Goal: Check status: Check status

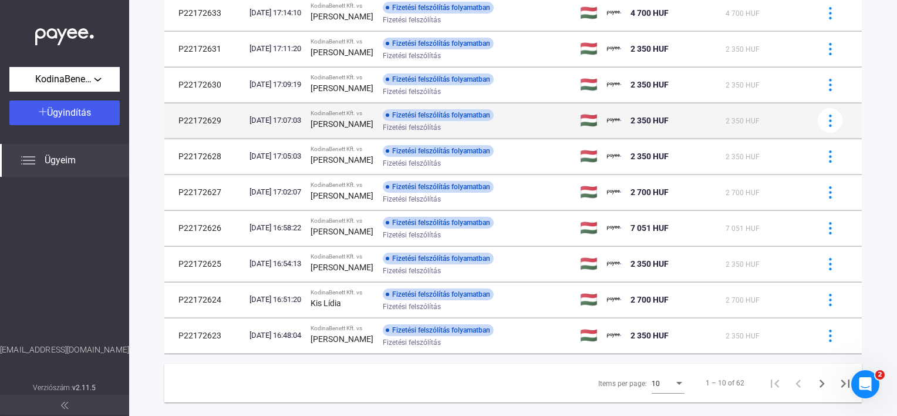
scroll to position [164, 0]
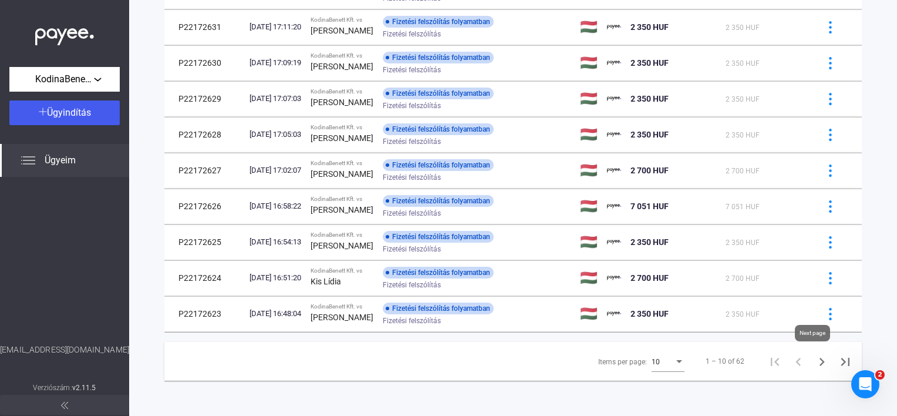
click at [817, 364] on icon "Next page" at bounding box center [821, 361] width 16 height 16
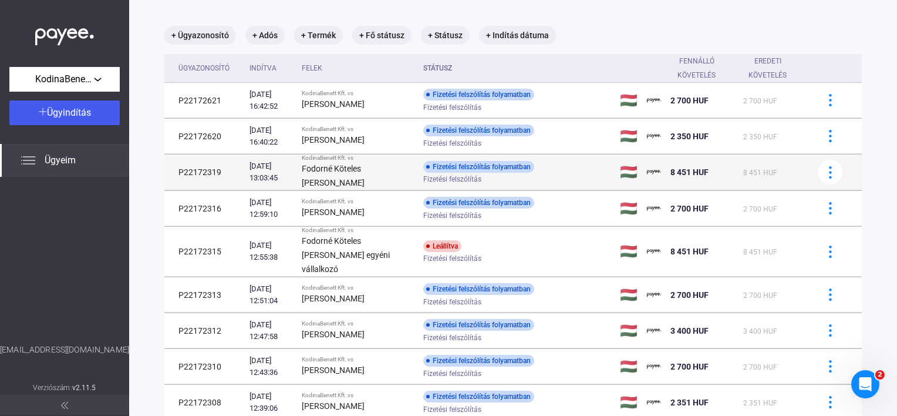
click at [342, 184] on td "KodinaBenett Kft. vs [PERSON_NAME] Ibolya" at bounding box center [357, 172] width 121 height 36
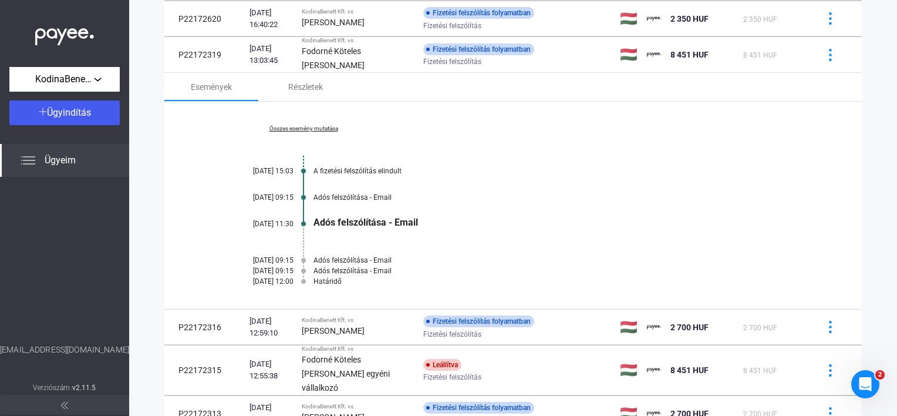
scroll to position [399, 0]
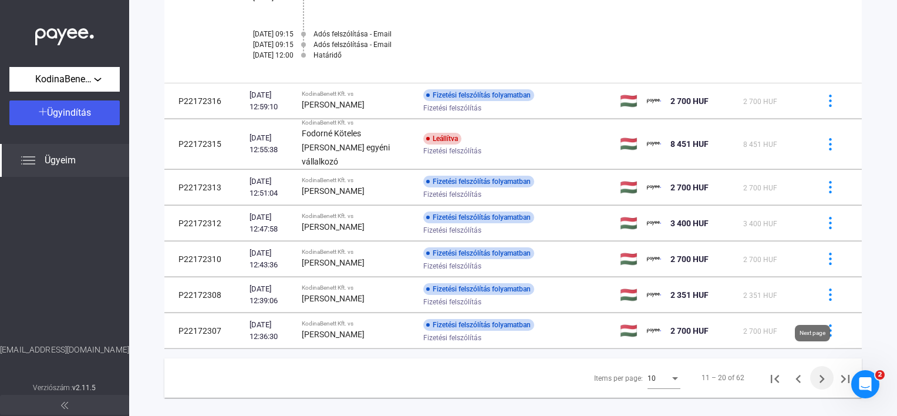
click at [813, 370] on icon "Next page" at bounding box center [821, 378] width 16 height 16
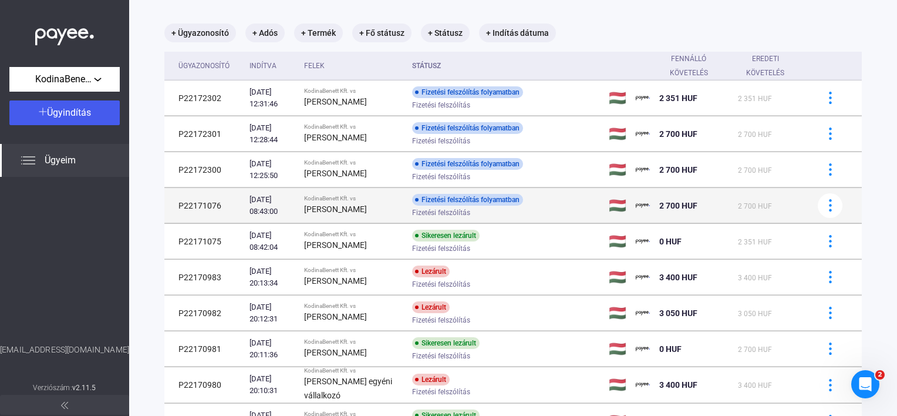
scroll to position [46, 0]
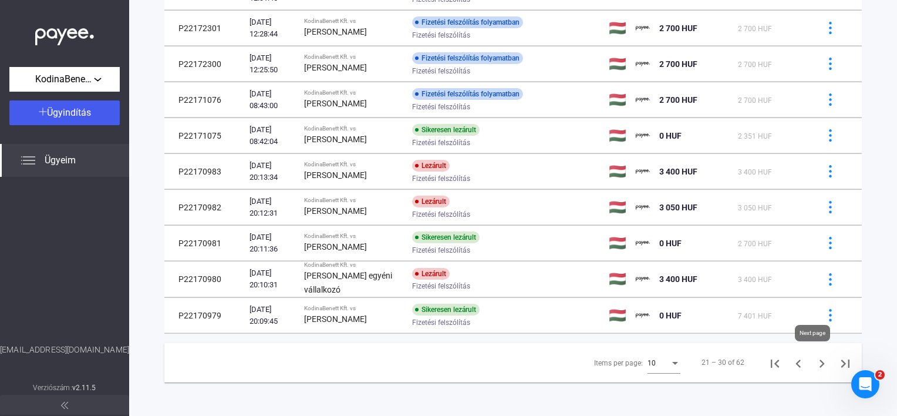
click at [819, 359] on icon "Next page" at bounding box center [821, 363] width 16 height 16
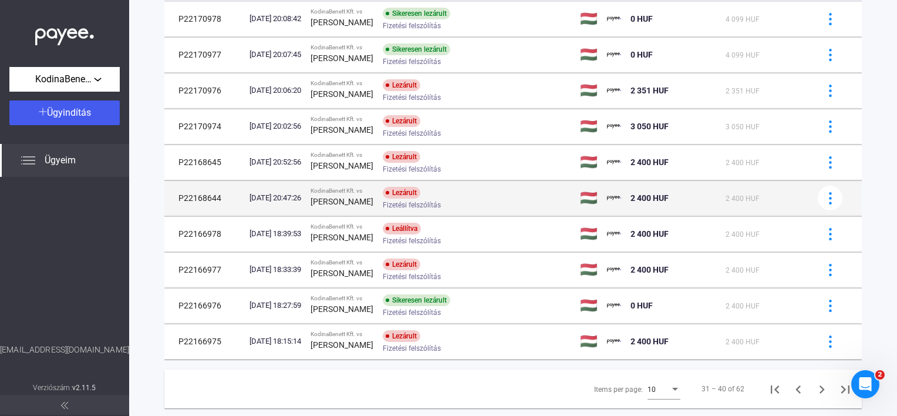
scroll to position [164, 0]
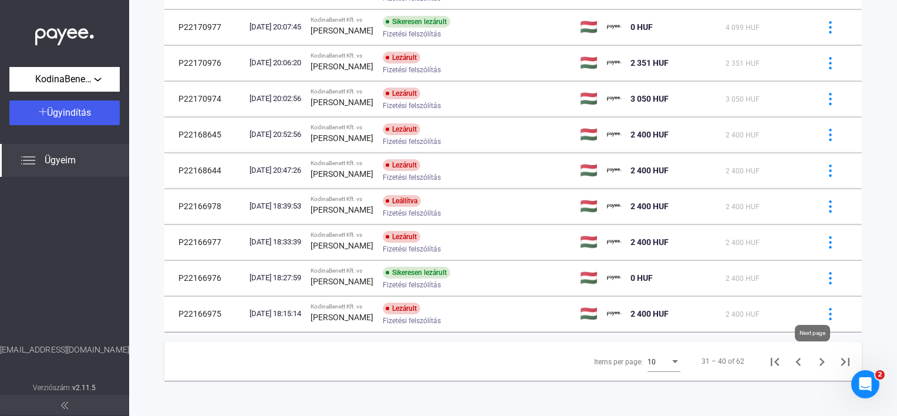
click at [813, 359] on icon "Next page" at bounding box center [821, 361] width 16 height 16
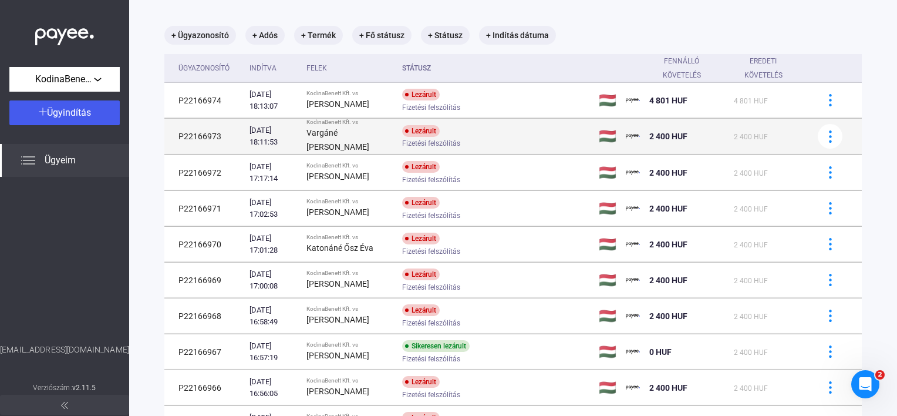
scroll to position [165, 0]
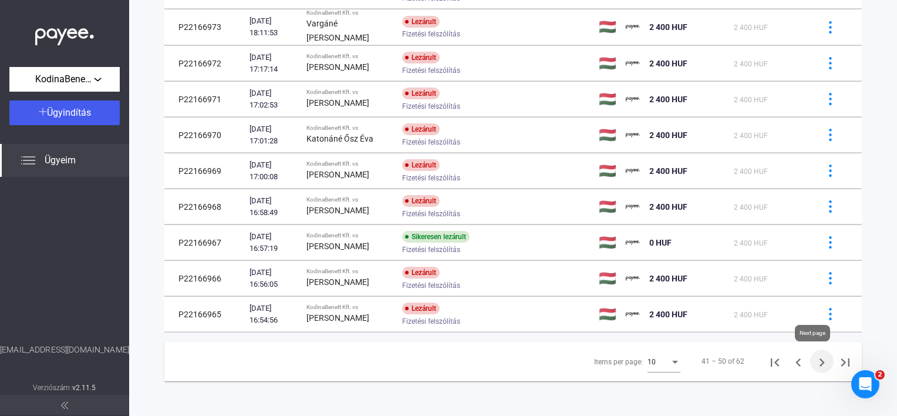
click at [816, 364] on icon "Next page" at bounding box center [821, 362] width 16 height 16
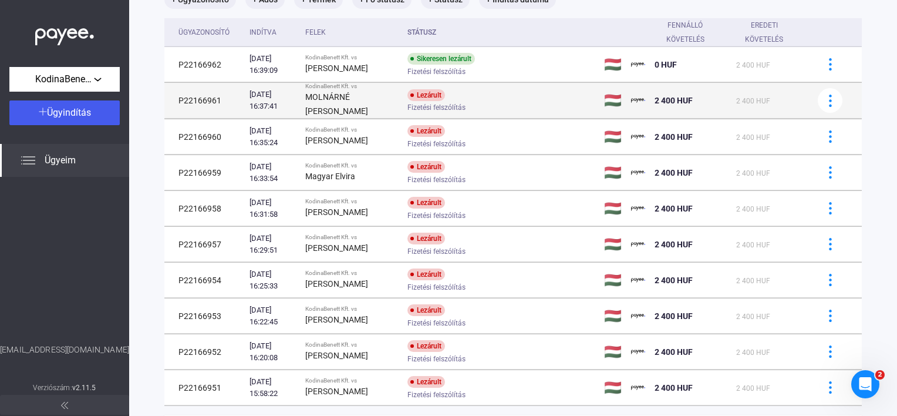
scroll to position [164, 0]
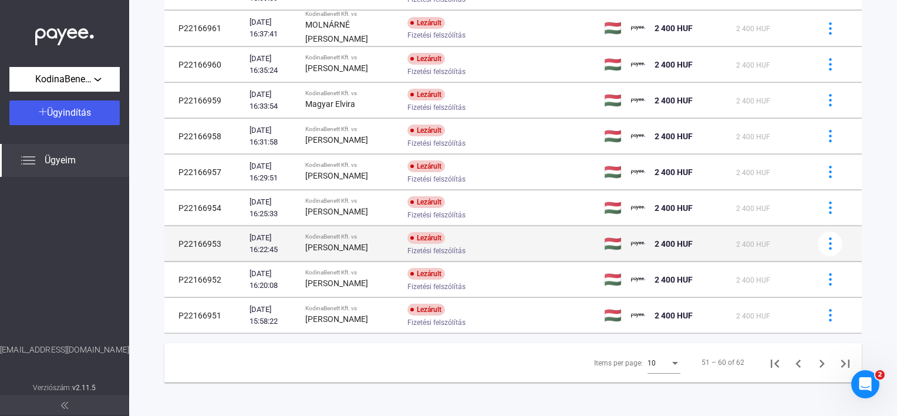
click at [486, 226] on td "Lezárult Fizetési felszólítás" at bounding box center [501, 243] width 197 height 35
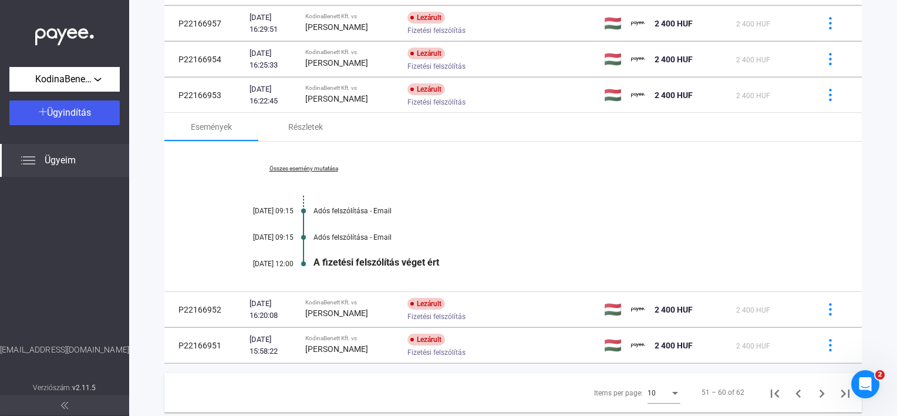
scroll to position [342, 0]
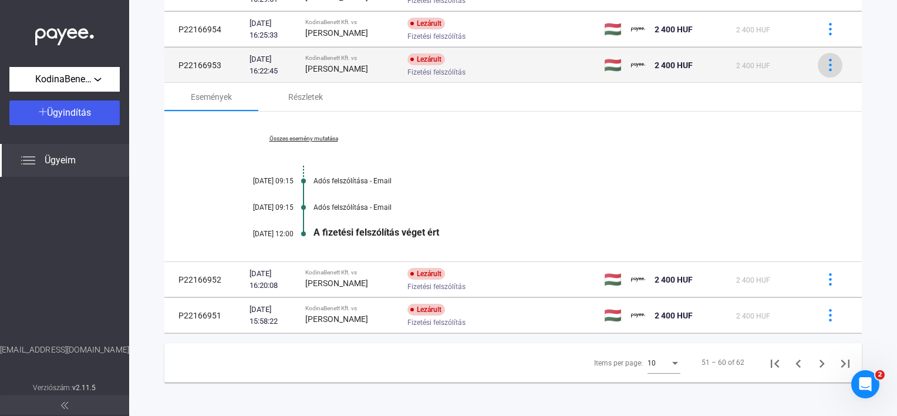
click at [818, 66] on button at bounding box center [830, 65] width 25 height 25
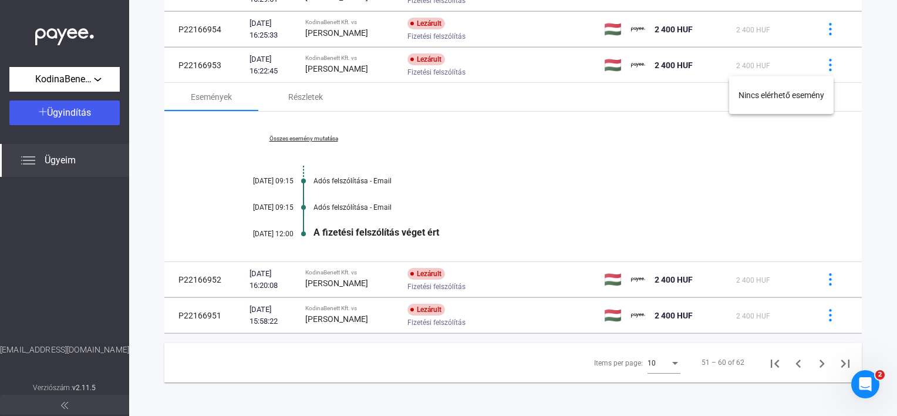
click at [822, 60] on div at bounding box center [448, 208] width 897 height 416
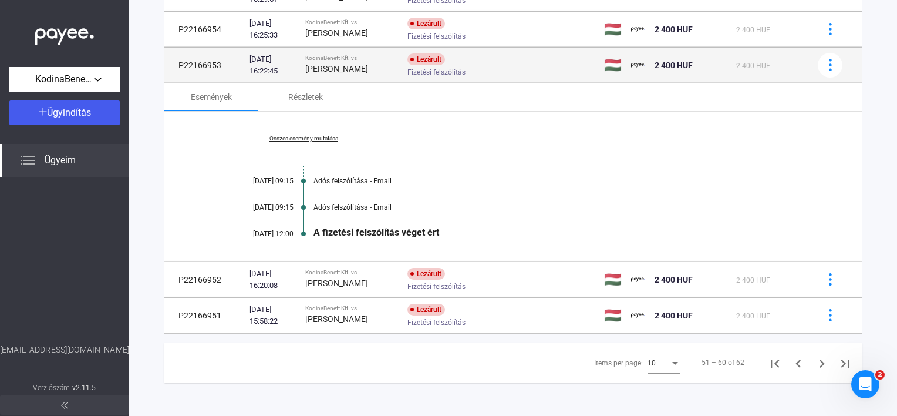
click at [350, 69] on strong "[PERSON_NAME]" at bounding box center [336, 68] width 63 height 9
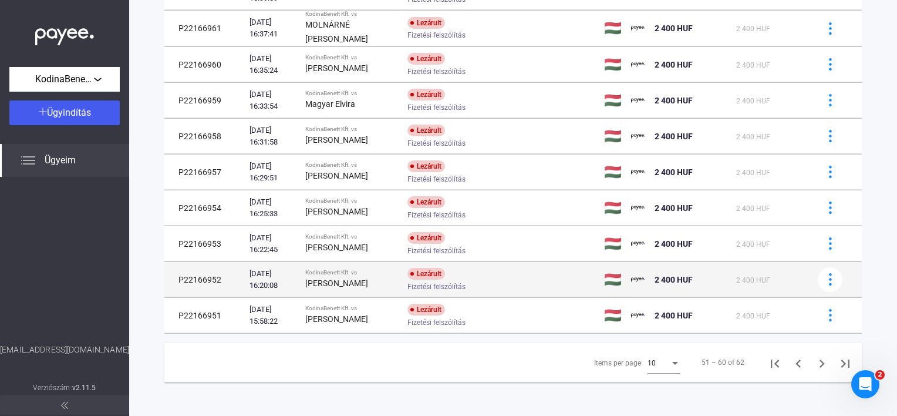
click at [186, 273] on td "P22166952" at bounding box center [204, 279] width 80 height 35
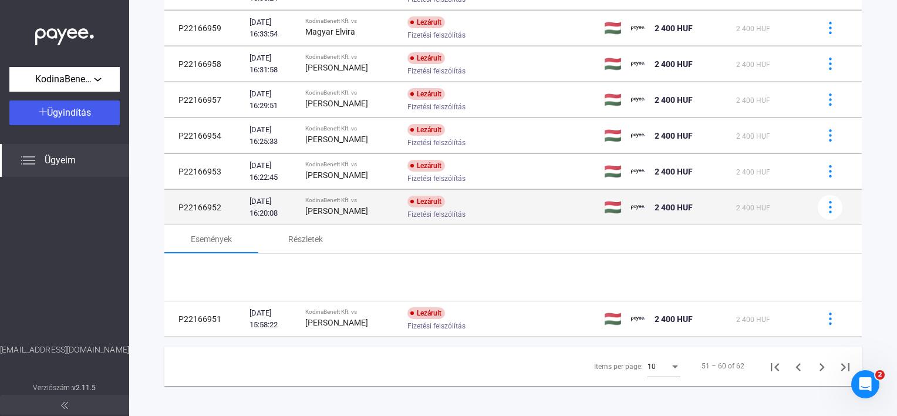
click at [186, 273] on div at bounding box center [512, 277] width 697 height 47
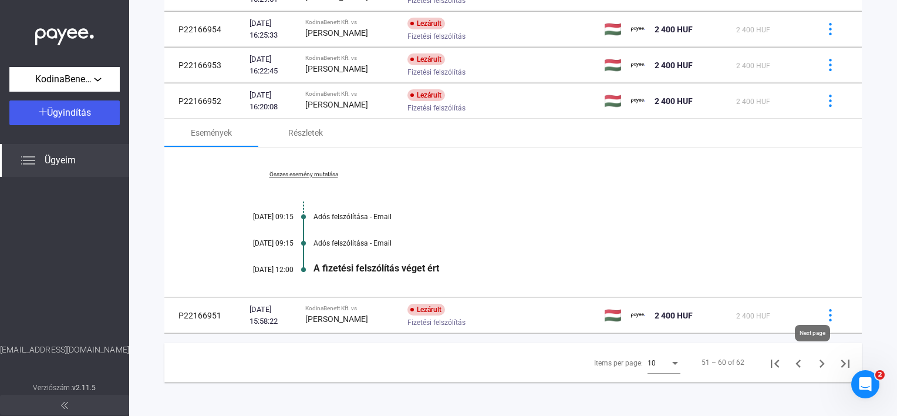
click at [819, 362] on icon "Next page" at bounding box center [821, 363] width 16 height 16
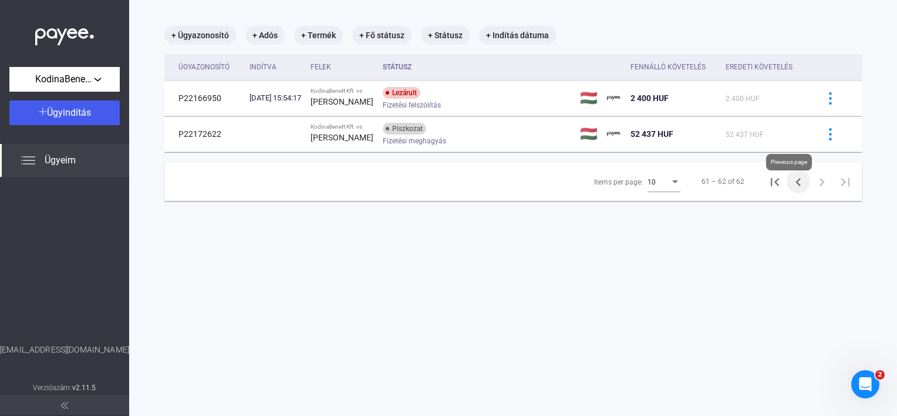
click at [791, 190] on icon "Previous page" at bounding box center [798, 182] width 16 height 16
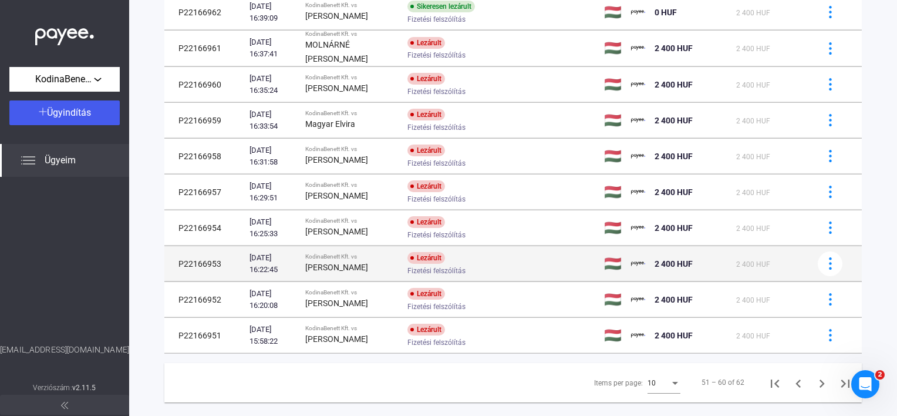
scroll to position [164, 0]
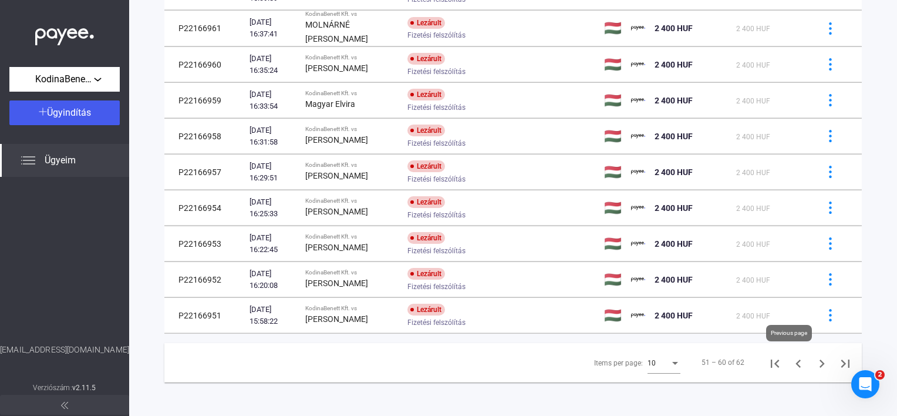
click at [790, 362] on icon "Previous page" at bounding box center [798, 363] width 16 height 16
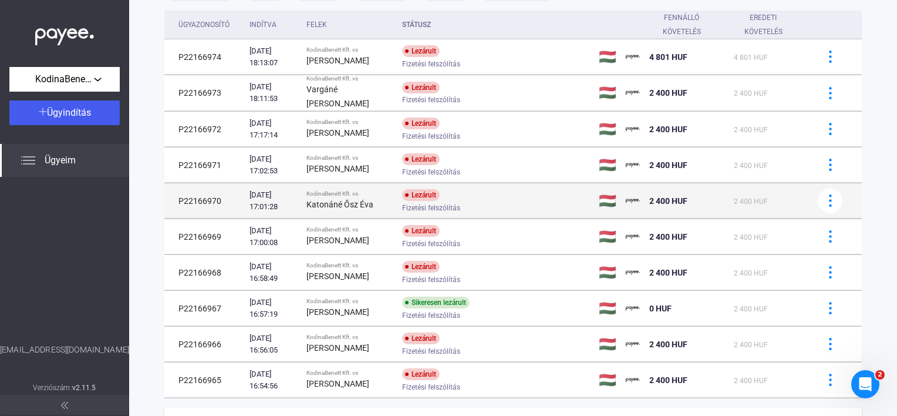
scroll to position [165, 0]
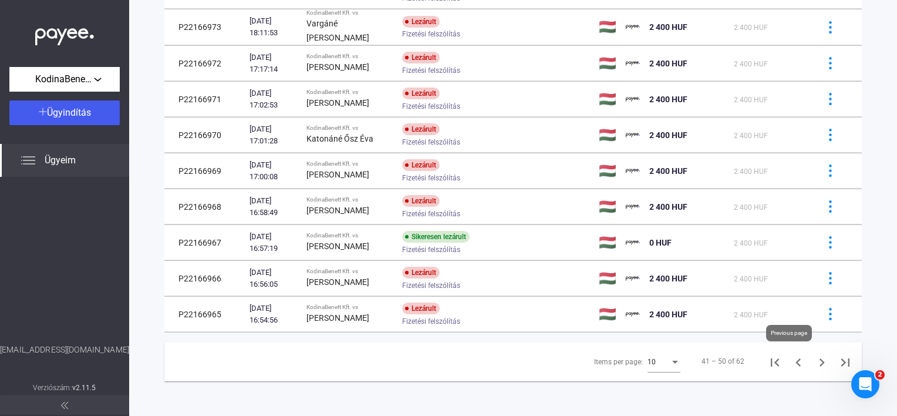
click at [798, 367] on button "Previous page" at bounding box center [797, 360] width 23 height 23
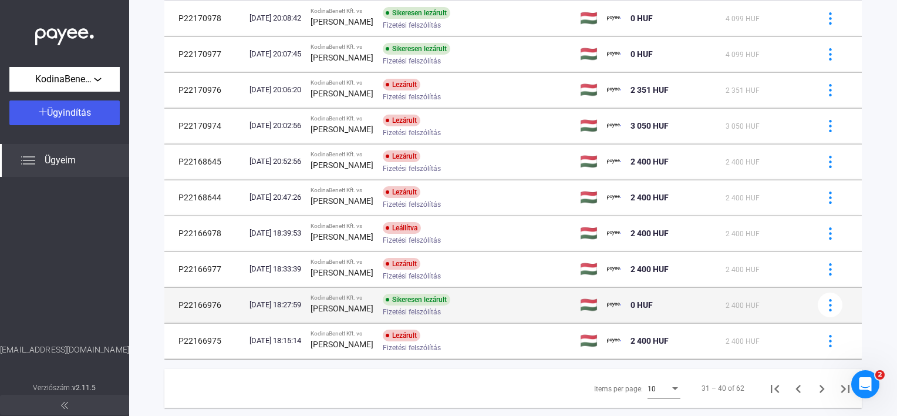
scroll to position [164, 0]
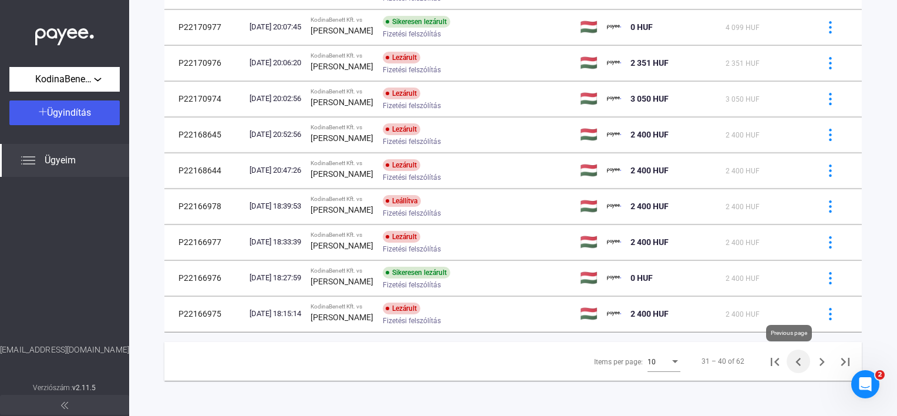
click at [791, 352] on button "Previous page" at bounding box center [797, 360] width 23 height 23
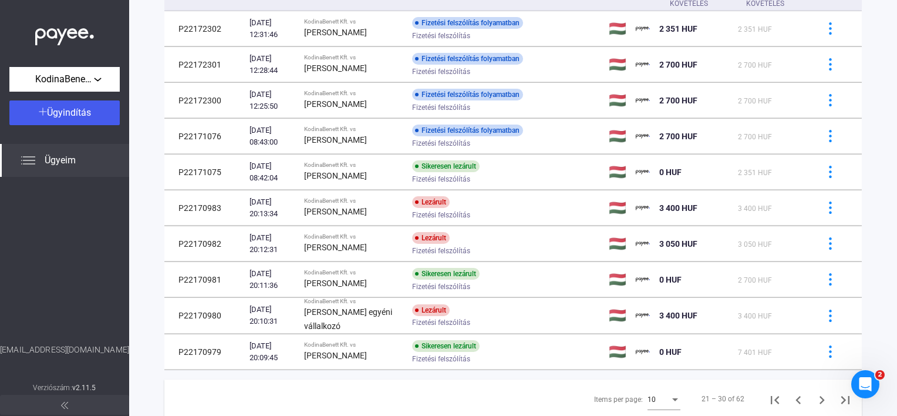
scroll to position [164, 0]
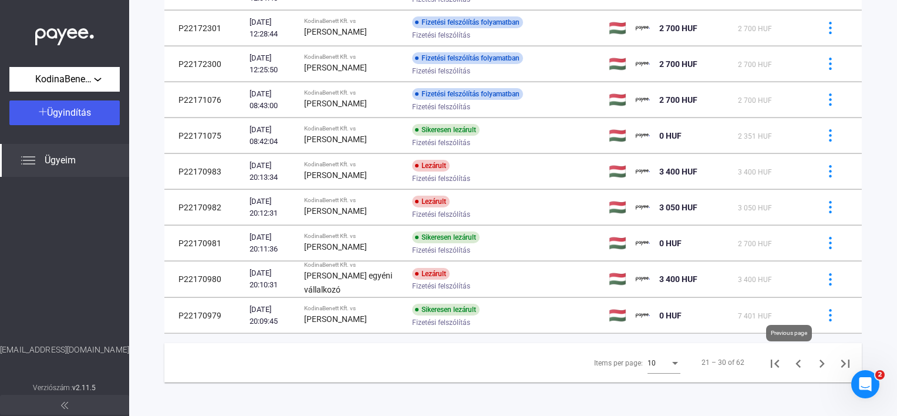
click at [791, 356] on icon "Previous page" at bounding box center [798, 363] width 16 height 16
